Goal: Transaction & Acquisition: Purchase product/service

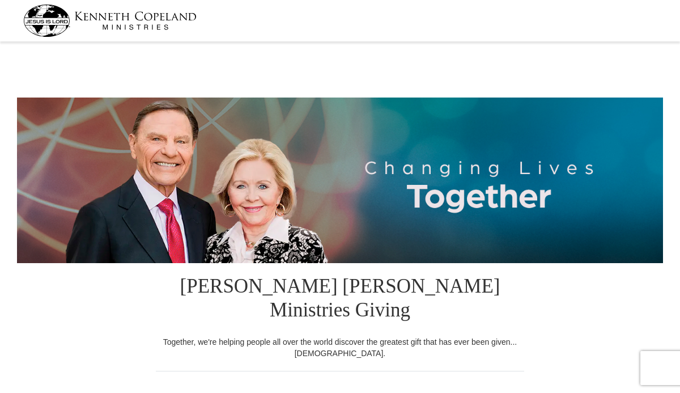
select select "[GEOGRAPHIC_DATA]"
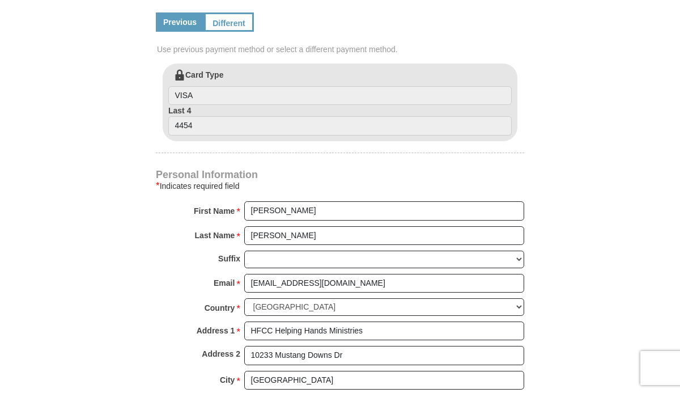
scroll to position [623, 0]
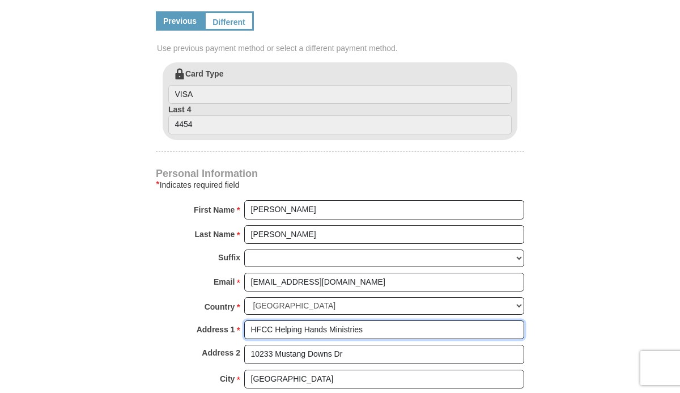
drag, startPoint x: 275, startPoint y: 304, endPoint x: 242, endPoint y: 305, distance: 32.3
click at [242, 320] on div "Address 1 * HFCC Helping Hands Ministries Please enter Address 1" at bounding box center [340, 332] width 368 height 25
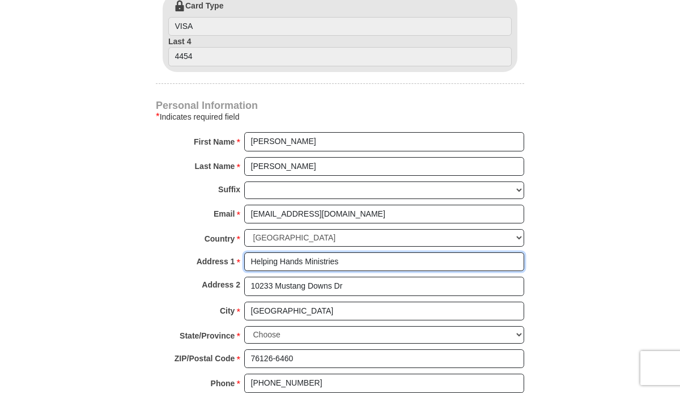
scroll to position [680, 0]
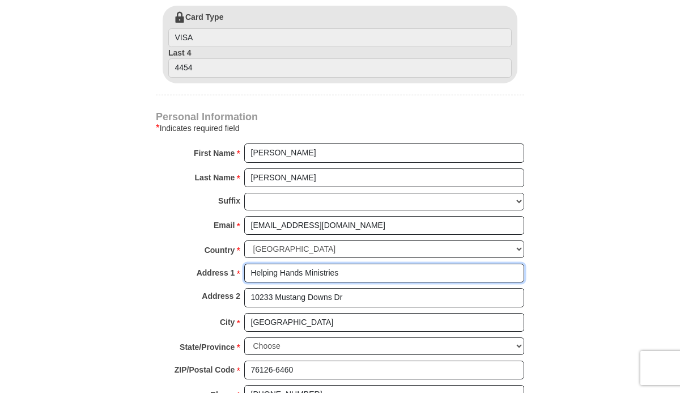
type input "Helping Hands Ministries"
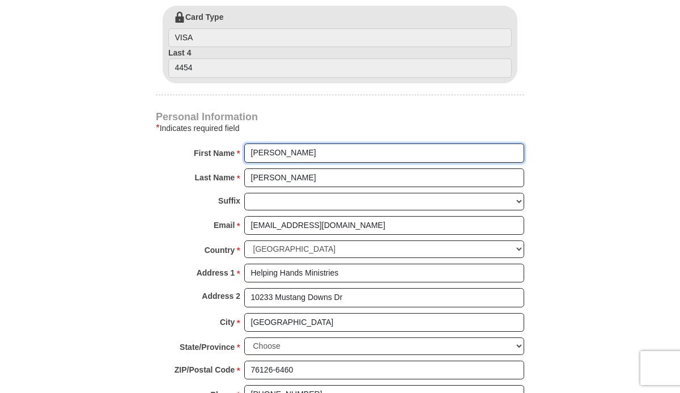
click at [249, 143] on input "Patty" at bounding box center [384, 152] width 280 height 19
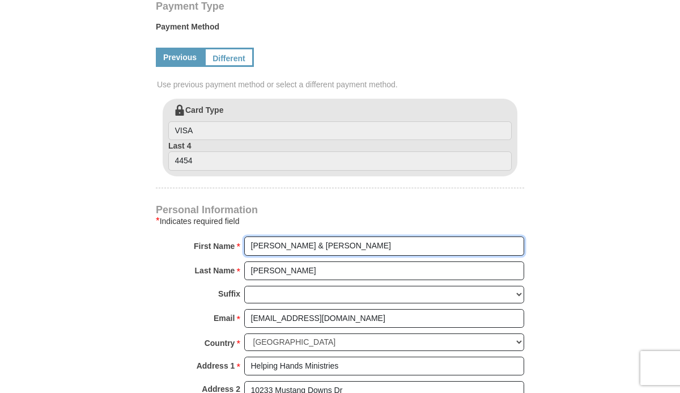
scroll to position [453, 0]
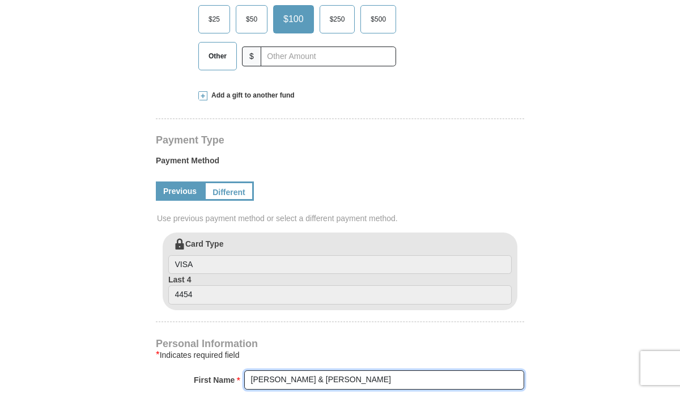
type input "Jim & Patty"
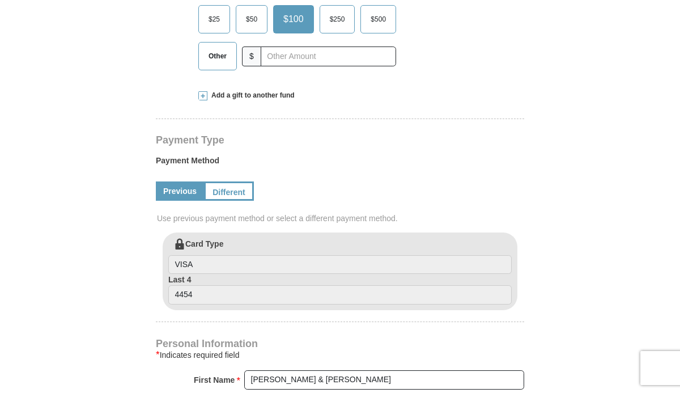
click at [184, 181] on link "Previous" at bounding box center [180, 190] width 48 height 19
click at [228, 181] on link "Different" at bounding box center [228, 190] width 48 height 19
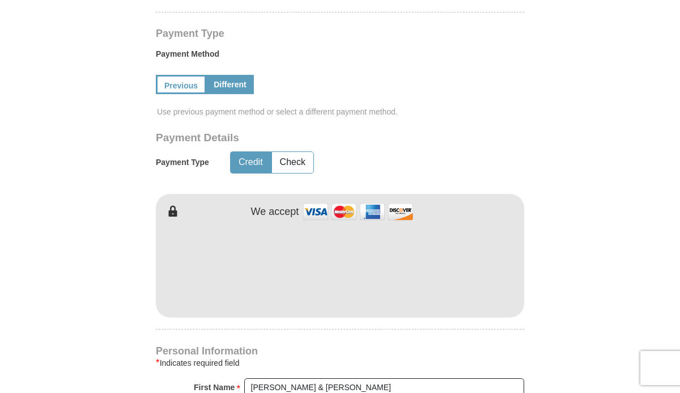
scroll to position [623, 0]
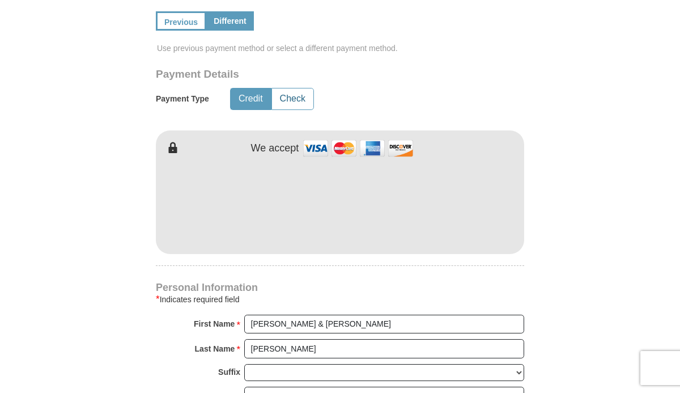
click at [289, 88] on button "Check" at bounding box center [292, 98] width 41 height 21
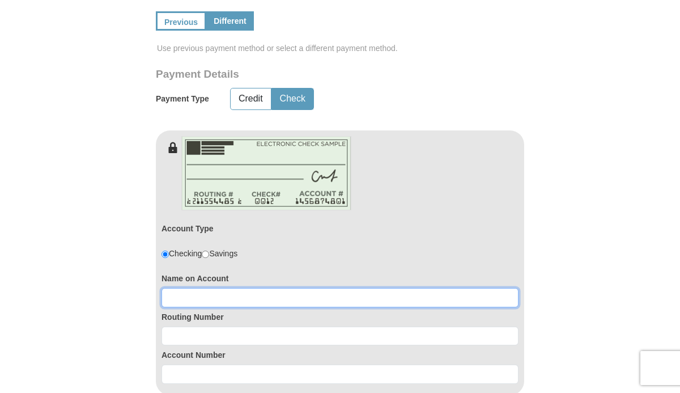
click at [199, 288] on input at bounding box center [339, 297] width 357 height 19
type input "James D Gordon"
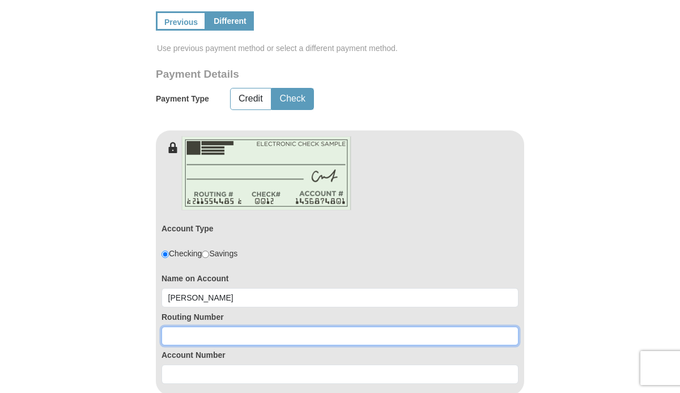
click at [178, 326] on input at bounding box center [339, 335] width 357 height 19
type input "314074269"
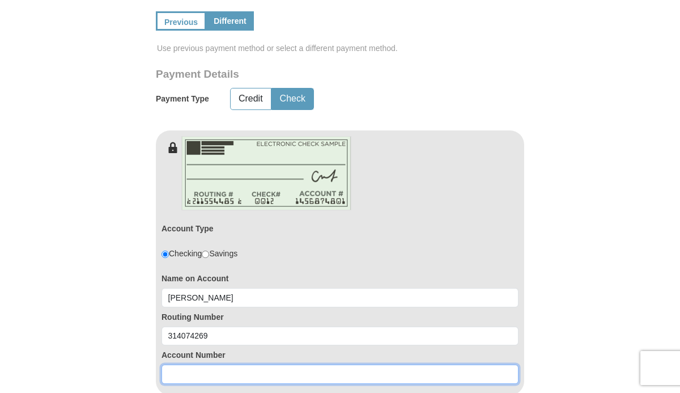
click at [181, 364] on input at bounding box center [339, 373] width 357 height 19
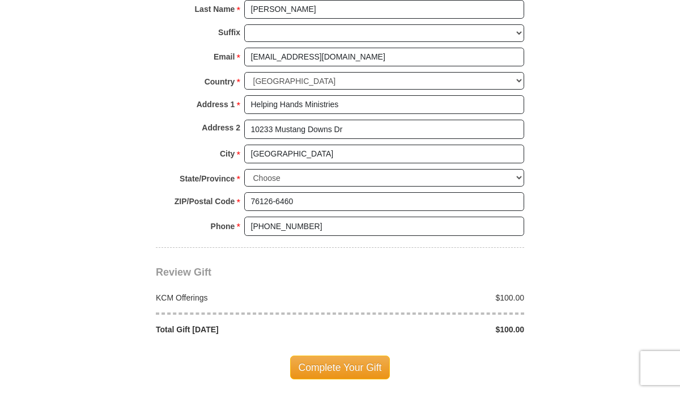
scroll to position [1133, 0]
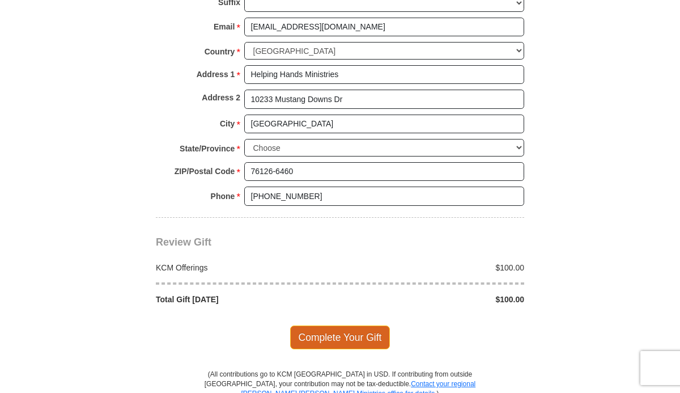
type input "147770335"
click at [338, 325] on span "Complete Your Gift" at bounding box center [340, 337] width 100 height 24
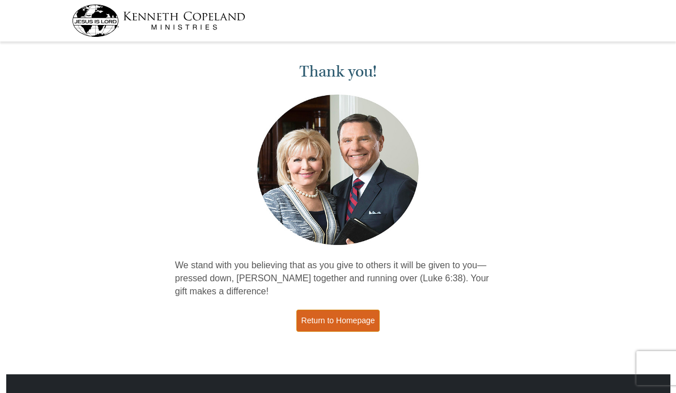
click at [345, 320] on link "Return to Homepage" at bounding box center [338, 320] width 84 height 22
